Goal: Information Seeking & Learning: Check status

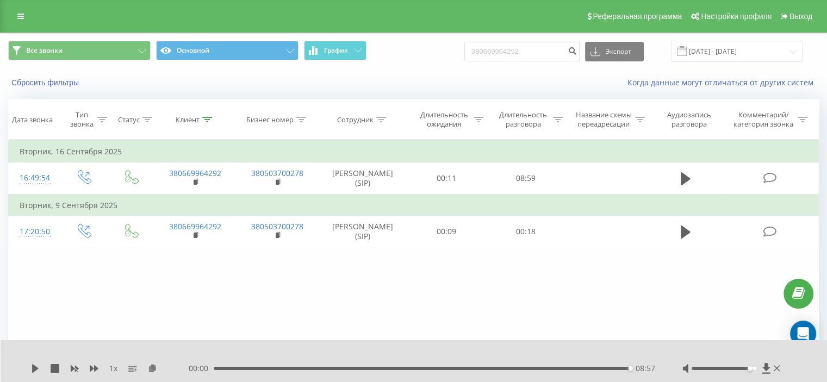
click at [9, 15] on div "Реферальная программа Настройки профиля Выход" at bounding box center [413, 16] width 827 height 33
click at [26, 17] on link at bounding box center [21, 16] width 20 height 15
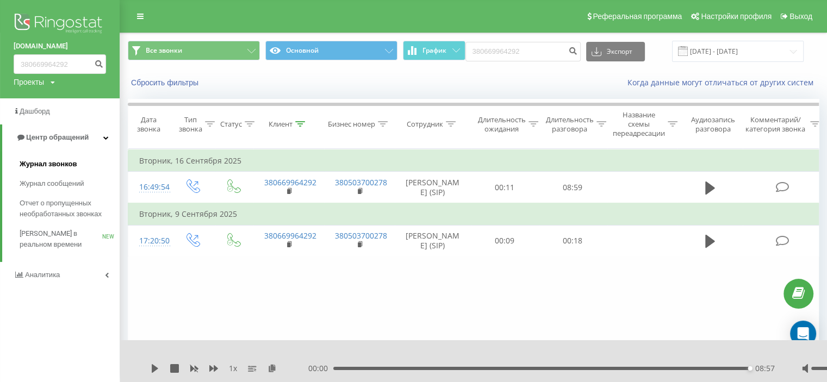
click at [57, 167] on span "Журнал звонков" at bounding box center [48, 164] width 57 height 11
